Goal: Information Seeking & Learning: Learn about a topic

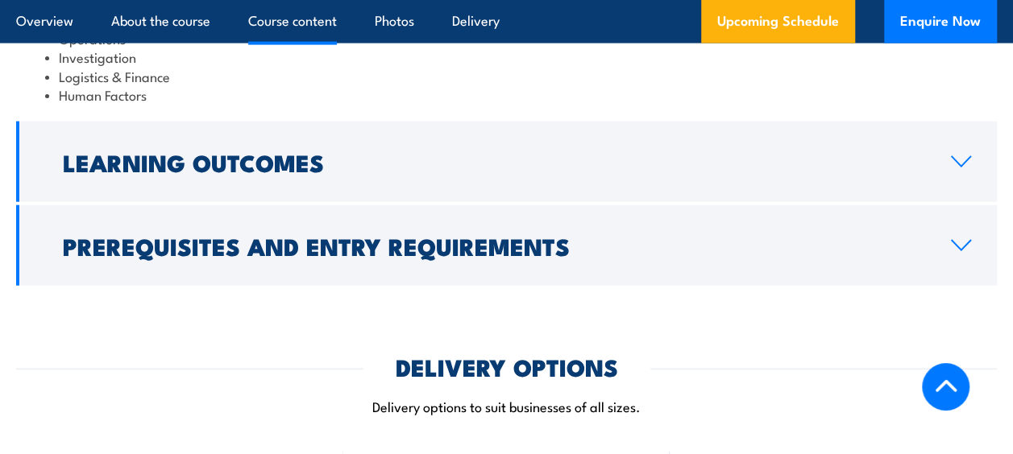
scroll to position [1765, 0]
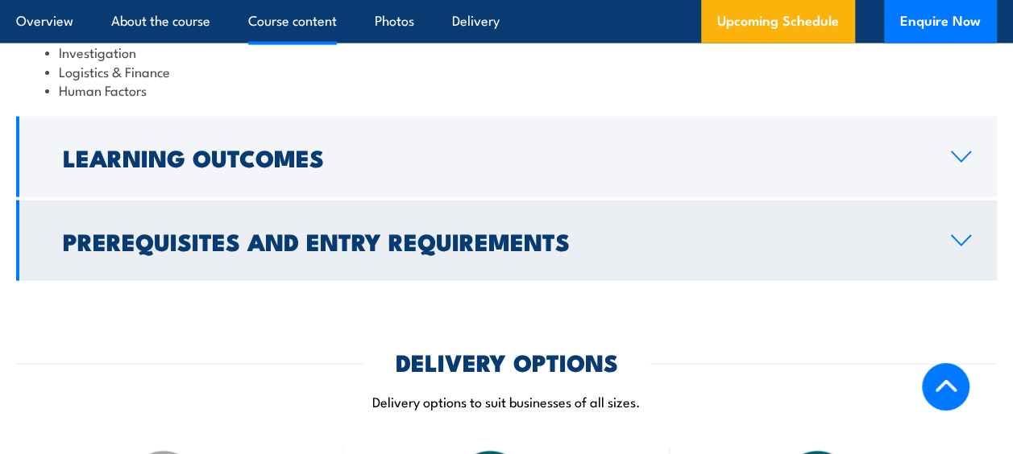
click at [964, 234] on icon at bounding box center [961, 240] width 22 height 13
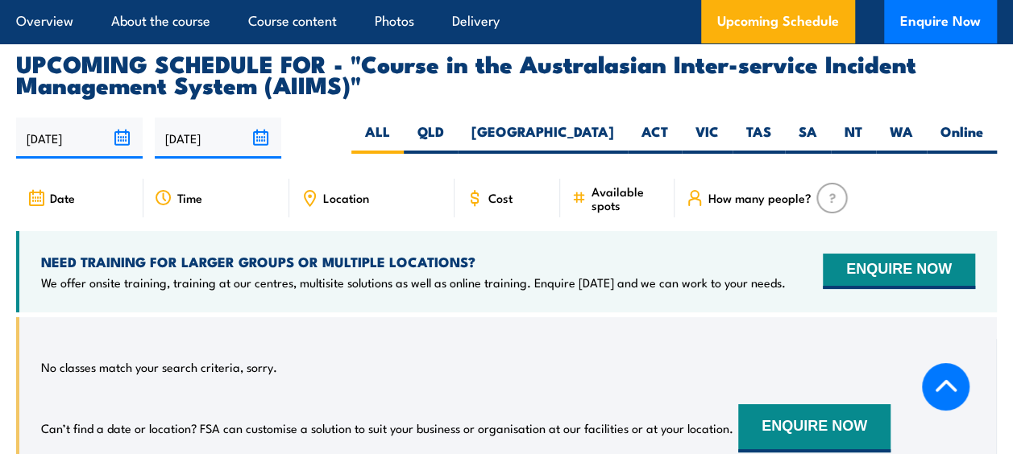
scroll to position [2928, 0]
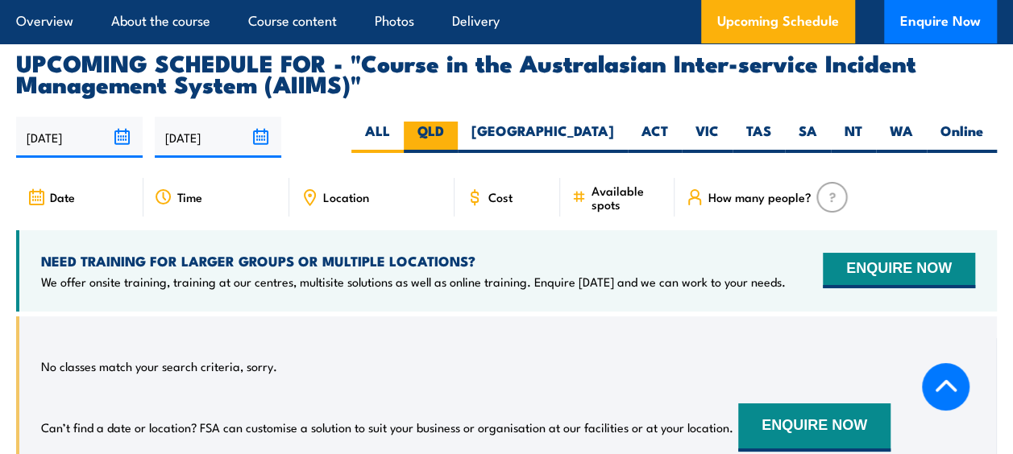
click at [458, 122] on label "QLD" at bounding box center [431, 137] width 54 height 31
click at [454, 122] on input "QLD" at bounding box center [449, 127] width 10 height 10
radio input "true"
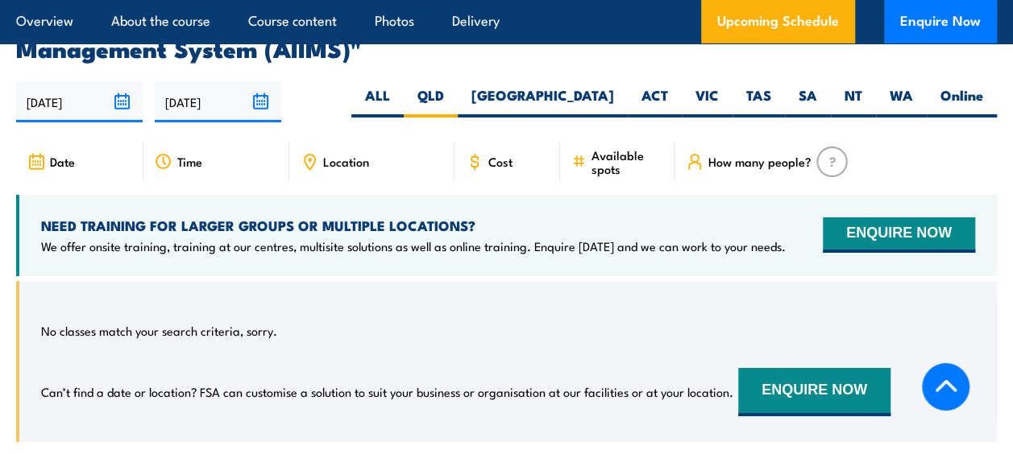
scroll to position [2663, 0]
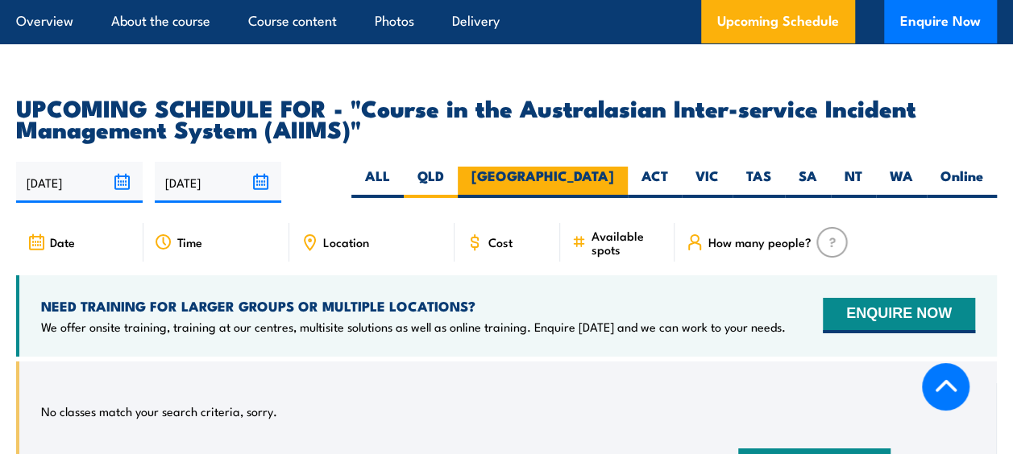
click at [598, 167] on label "[GEOGRAPHIC_DATA]" at bounding box center [543, 182] width 170 height 31
click at [614, 167] on input "[GEOGRAPHIC_DATA]" at bounding box center [619, 172] width 10 height 10
radio input "true"
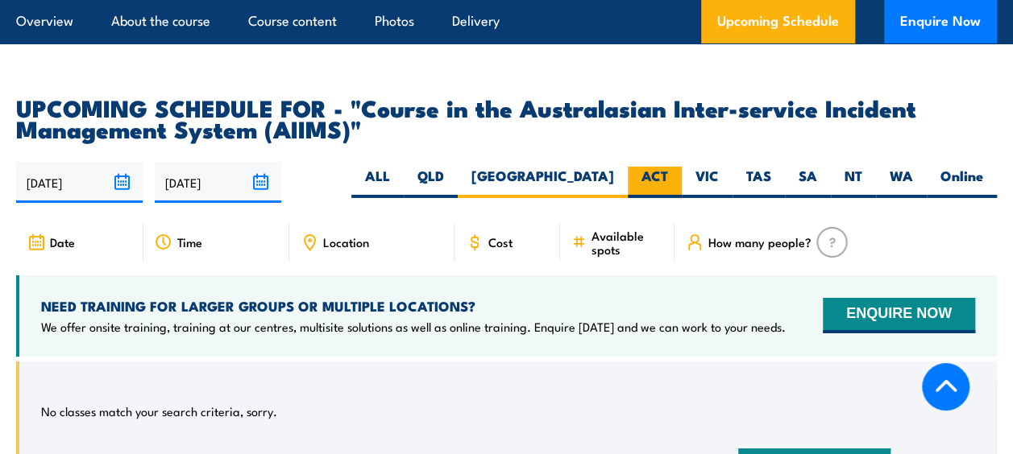
click at [655, 167] on label "ACT" at bounding box center [655, 182] width 54 height 31
click at [668, 167] on input "ACT" at bounding box center [673, 172] width 10 height 10
radio input "true"
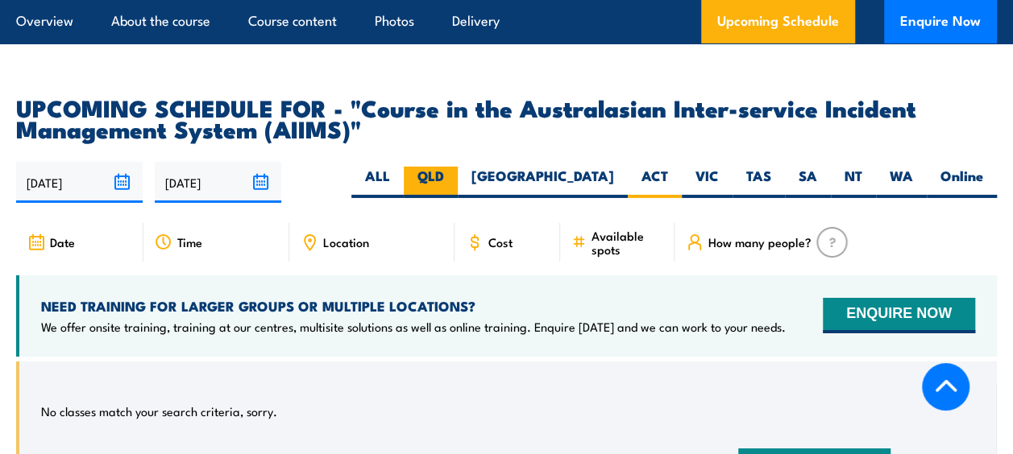
click at [458, 167] on label "QLD" at bounding box center [431, 182] width 54 height 31
click at [454, 167] on input "QLD" at bounding box center [449, 172] width 10 height 10
radio input "true"
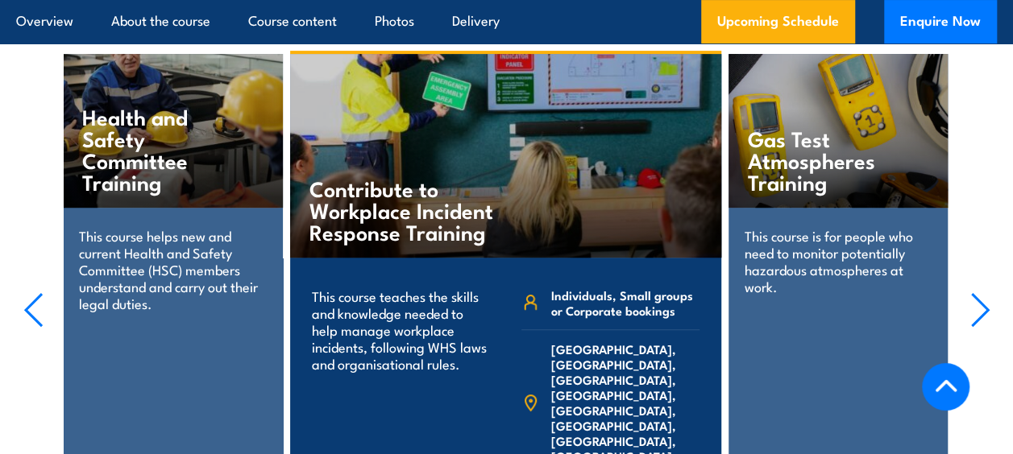
scroll to position [3203, 0]
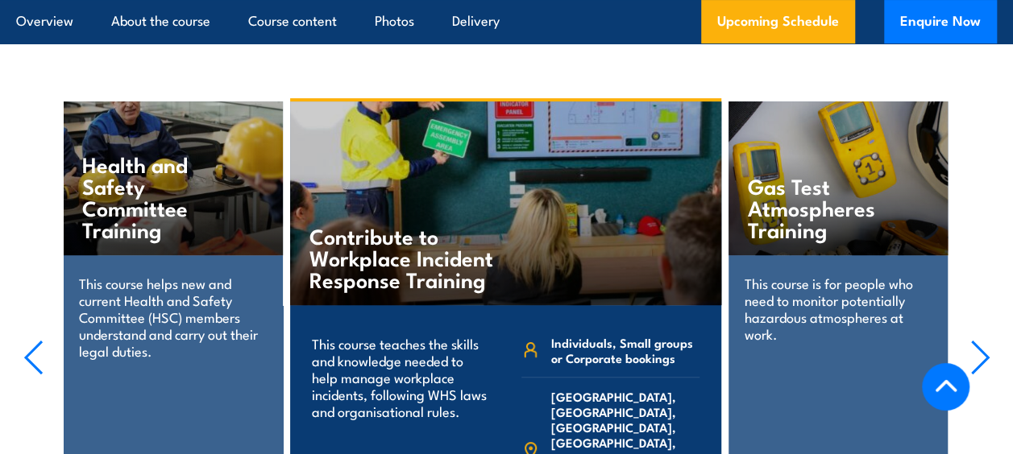
click at [990, 297] on section "Gas Test Atmospheres Training This course is for people who need to monitor pot…" at bounding box center [506, 358] width 1013 height 520
click at [982, 340] on icon "button" at bounding box center [980, 357] width 20 height 35
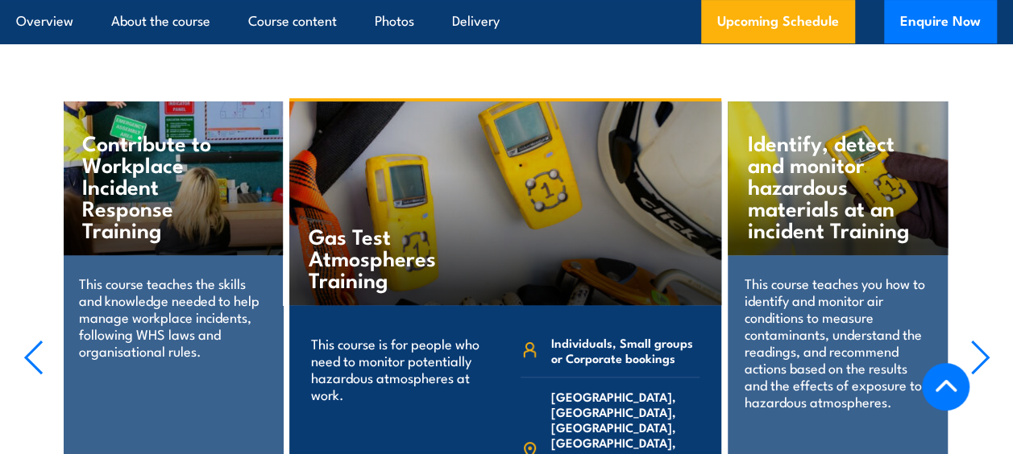
click at [982, 340] on icon "button" at bounding box center [980, 357] width 20 height 35
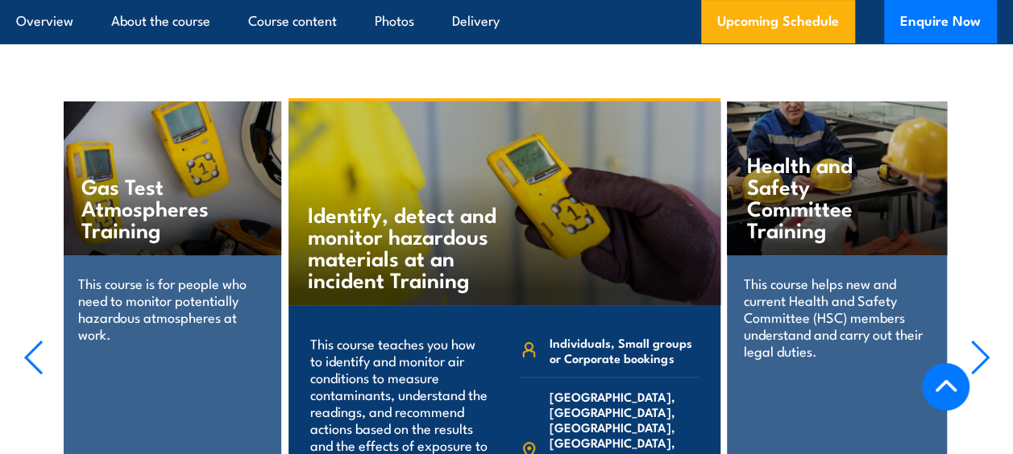
click at [981, 340] on icon "button" at bounding box center [980, 357] width 20 height 35
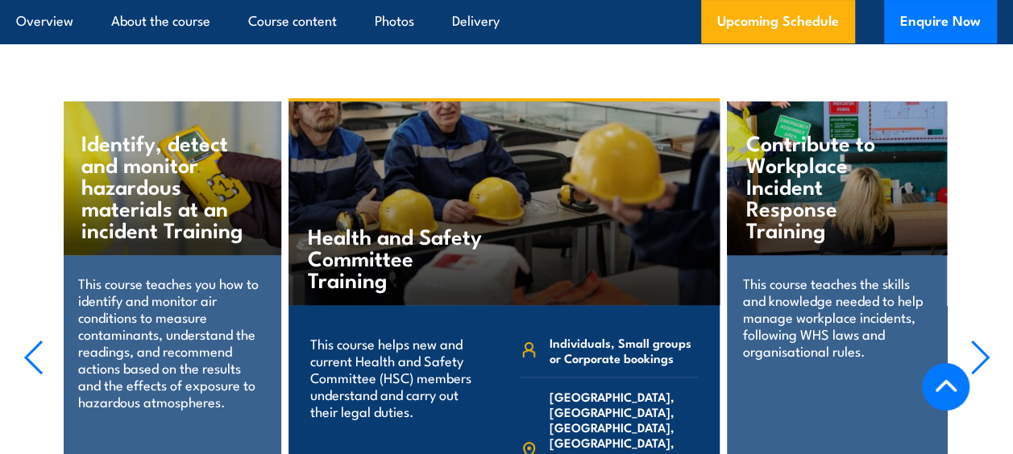
click at [983, 342] on icon "button" at bounding box center [980, 358] width 16 height 32
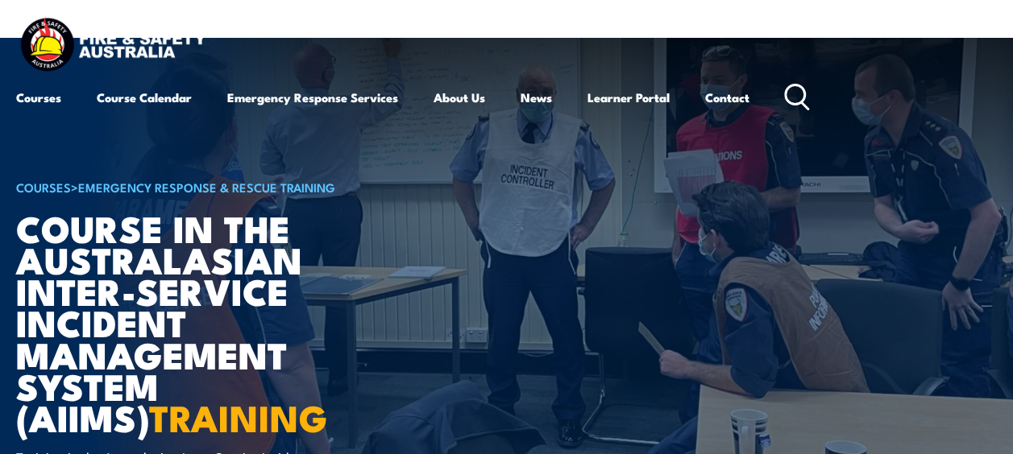
scroll to position [2716, 0]
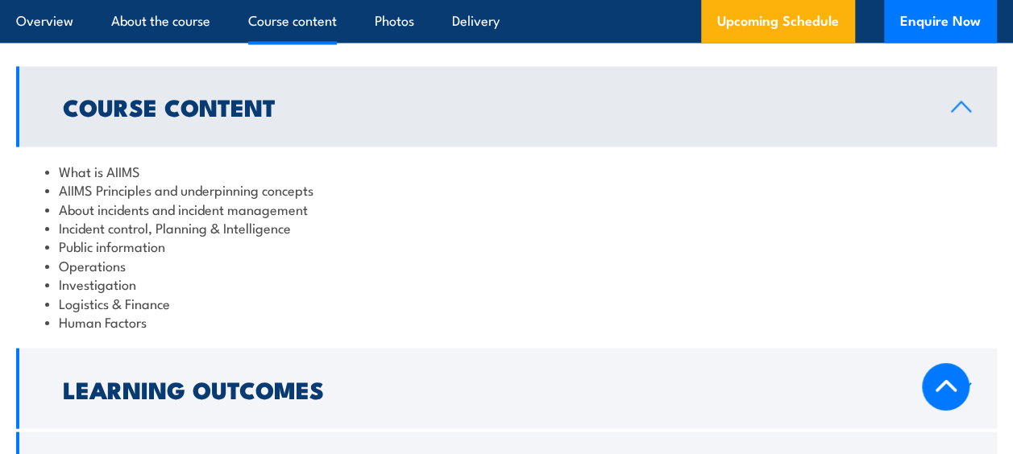
scroll to position [1533, 0]
click at [978, 110] on link "Course Content" at bounding box center [506, 106] width 981 height 81
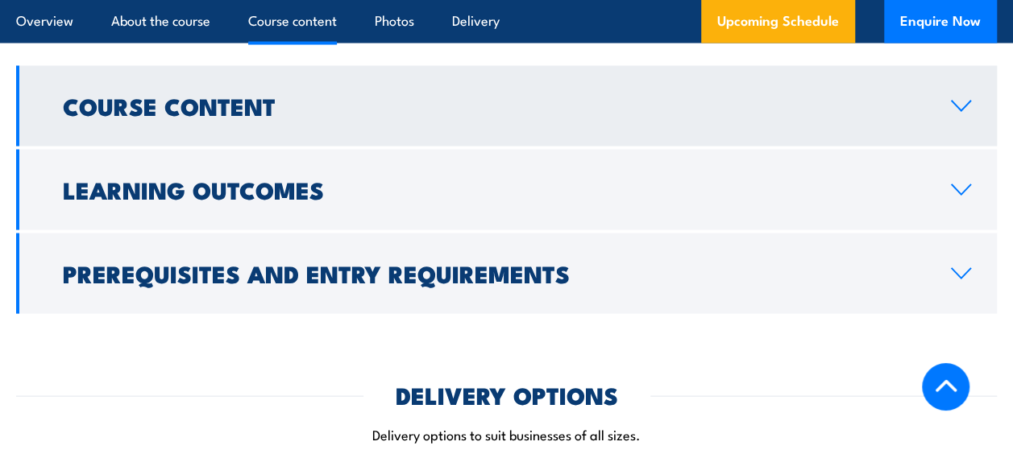
click at [975, 108] on link "Course Content" at bounding box center [506, 106] width 981 height 81
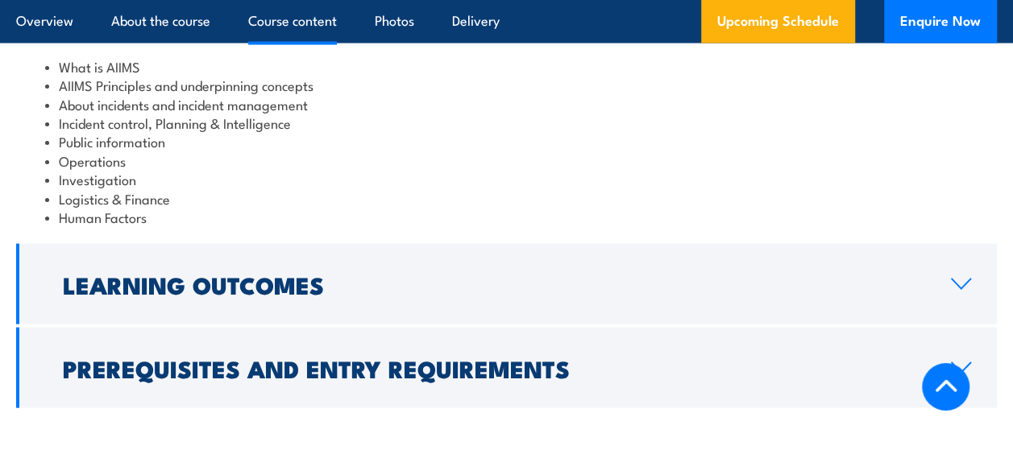
scroll to position [1639, 0]
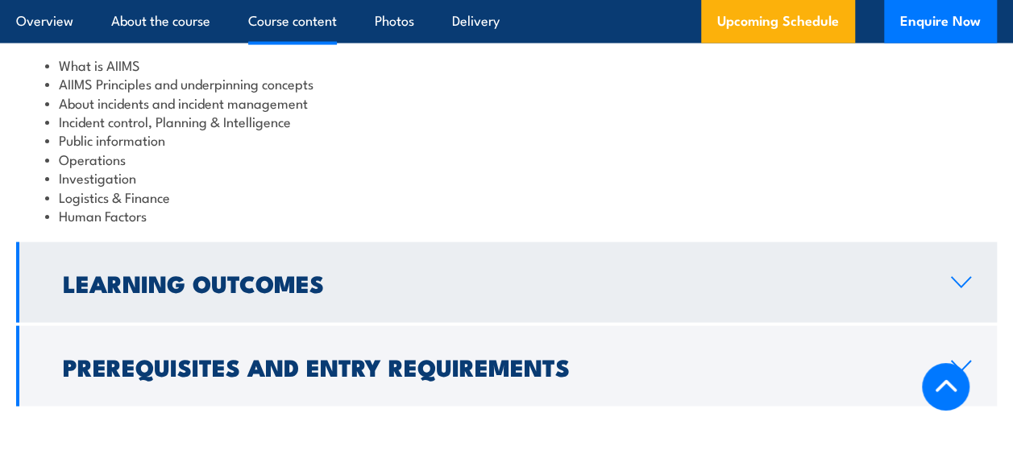
click at [625, 272] on h2 "Learning Outcomes" at bounding box center [494, 282] width 862 height 21
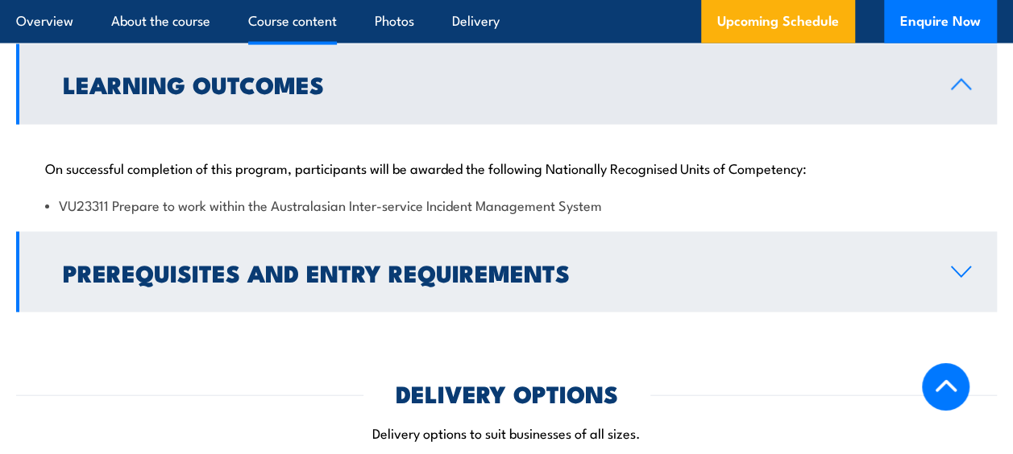
click at [212, 283] on link "Prerequisites and Entry Requirements" at bounding box center [506, 272] width 981 height 81
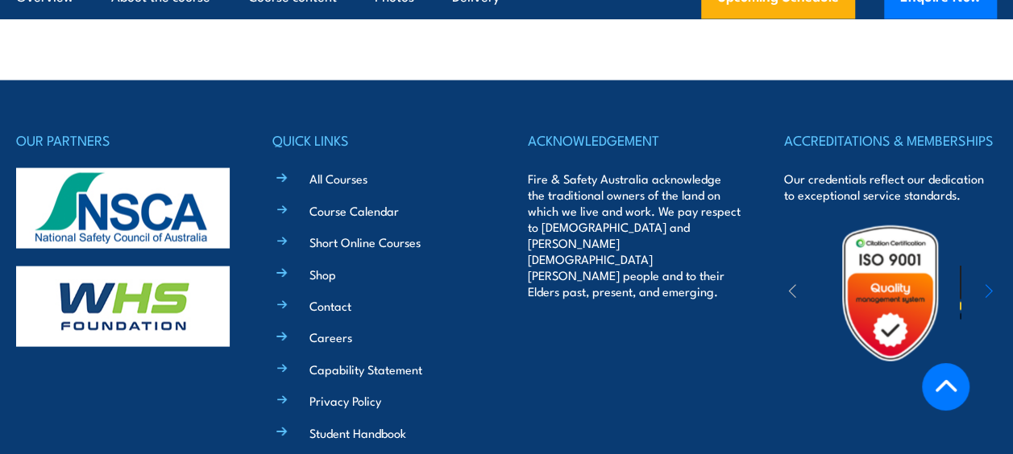
scroll to position [4558, 0]
click at [314, 168] on ul "All Courses Course Calendar Short Online Courses Shop Contact Careers Capabilit…" at bounding box center [391, 304] width 190 height 273
click at [321, 170] on link "All Courses" at bounding box center [338, 178] width 58 height 17
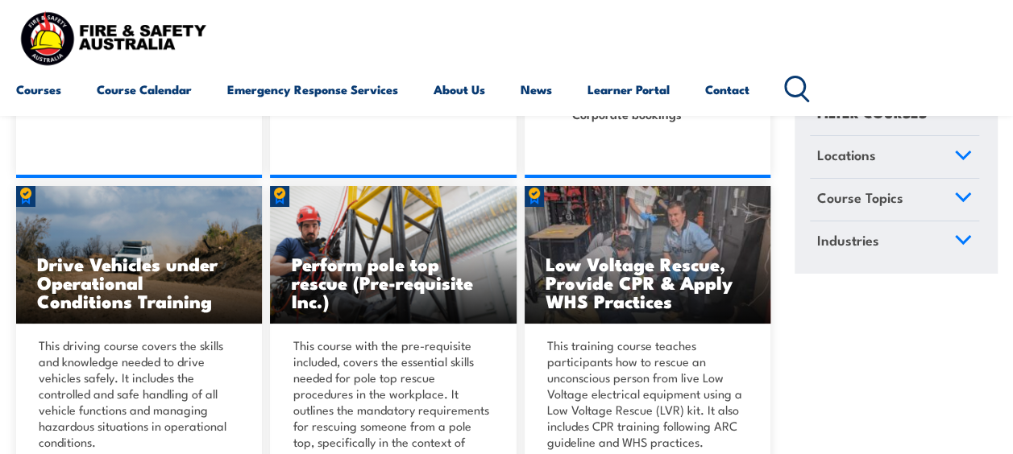
scroll to position [2887, 0]
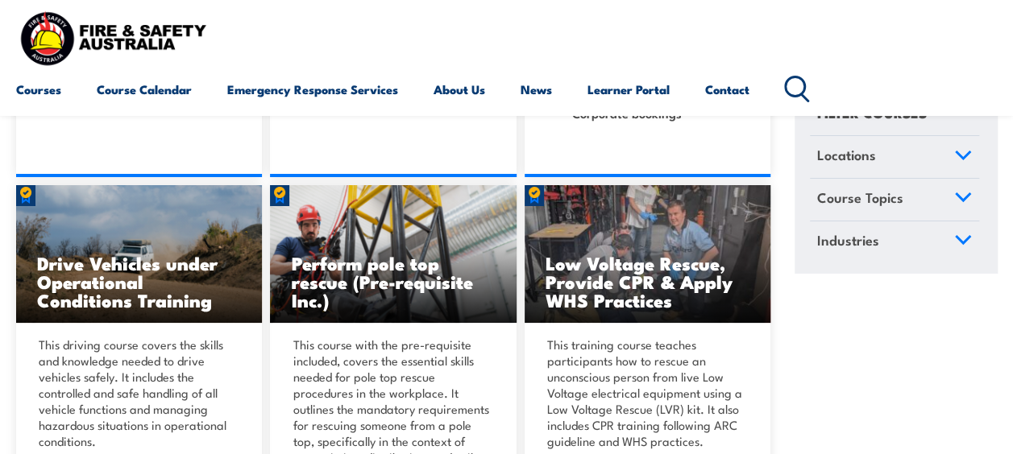
click at [799, 98] on icon at bounding box center [797, 89] width 26 height 27
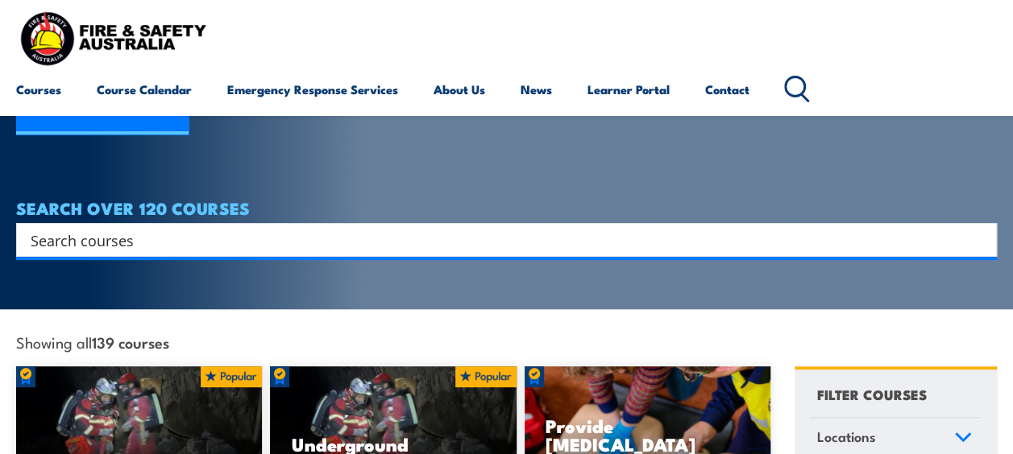
scroll to position [214, 0]
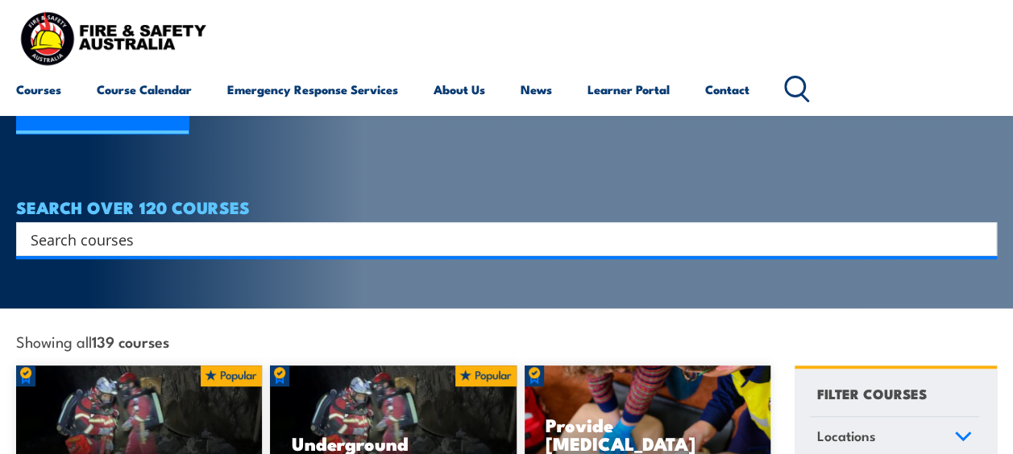
click at [164, 222] on div "Search" at bounding box center [506, 239] width 981 height 34
click at [166, 227] on input "Search input" at bounding box center [496, 239] width 931 height 24
type input "a"
type input "AIIMS"
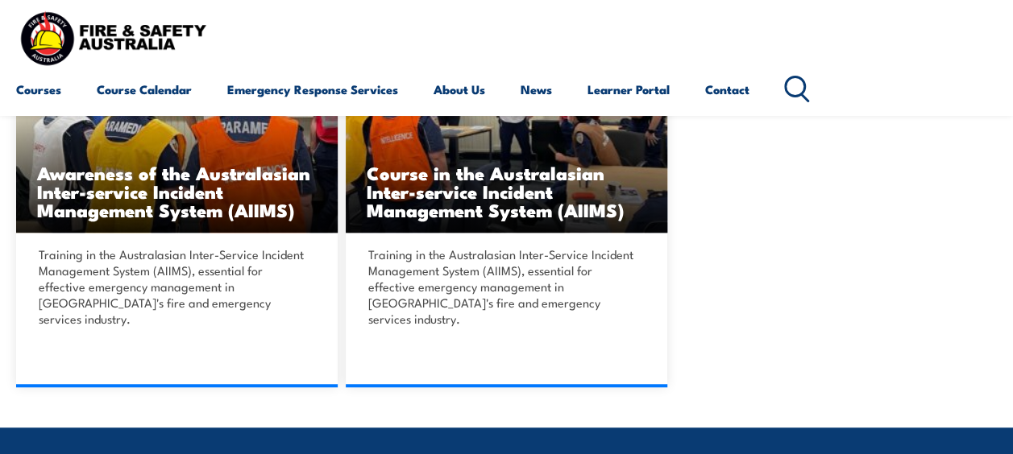
scroll to position [429, 0]
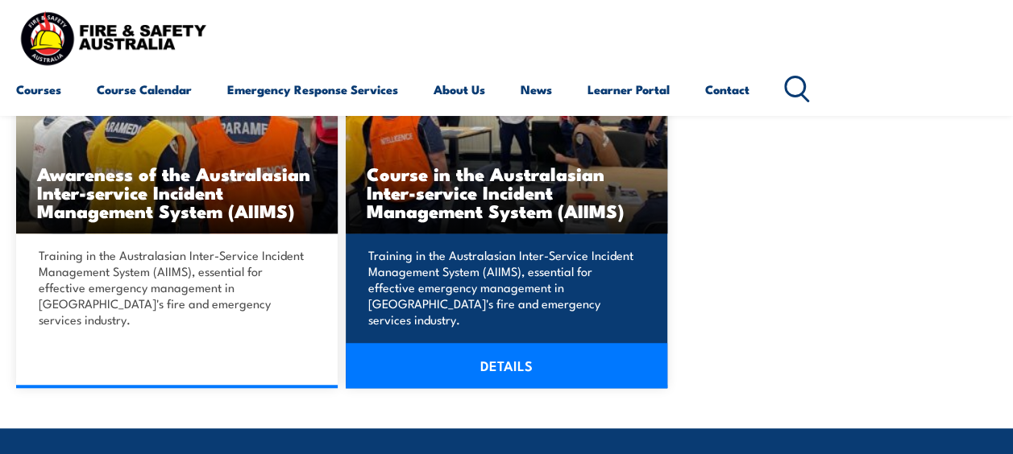
click at [554, 348] on link "DETAILS" at bounding box center [507, 365] width 322 height 45
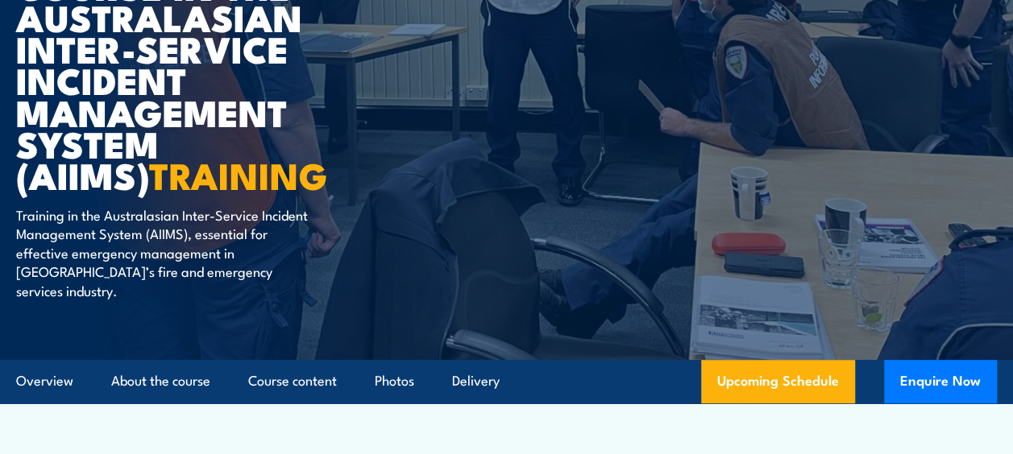
scroll to position [246, 0]
